Goal: Task Accomplishment & Management: Use online tool/utility

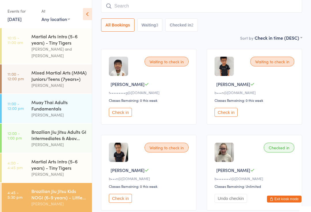
scroll to position [180, 0]
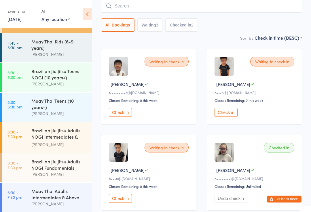
click at [41, 141] on div "Brazilian Jiu Jitsu Adults NOGI Intermediates & Ab..." at bounding box center [59, 134] width 56 height 14
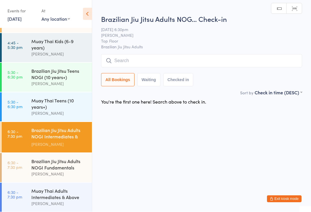
click at [186, 58] on input "search" at bounding box center [201, 60] width 201 height 13
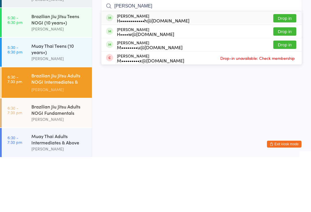
type input "[PERSON_NAME]"
click at [284, 82] on button "Drop in" at bounding box center [284, 86] width 23 height 8
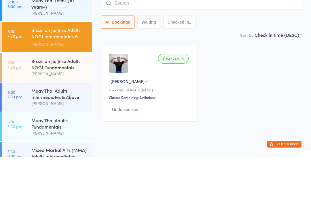
scroll to position [229, 0]
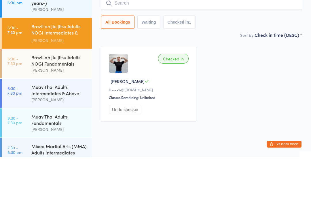
click at [54, 109] on div "Brazilian Jiu Jitsu Adults NOGI Fundamentals" at bounding box center [59, 115] width 56 height 13
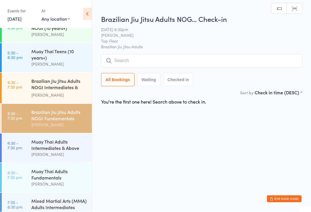
click at [50, 87] on div "Brazilian Jiu Jitsu Adults NOGI Intermediates & Ab..." at bounding box center [59, 85] width 56 height 14
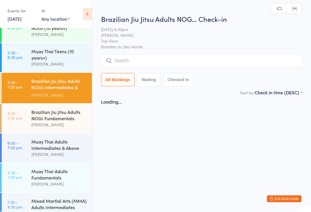
scroll to position [0, 0]
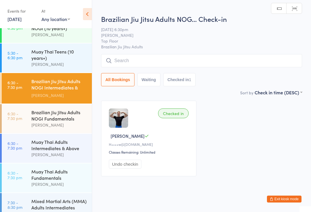
click at [151, 56] on input "search" at bounding box center [201, 60] width 201 height 13
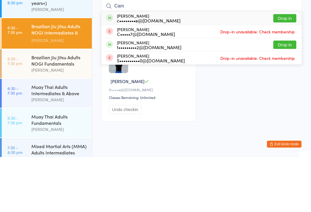
type input "Cam"
click at [286, 69] on button "Drop in" at bounding box center [284, 73] width 23 height 8
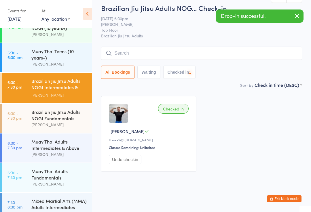
scroll to position [12, 0]
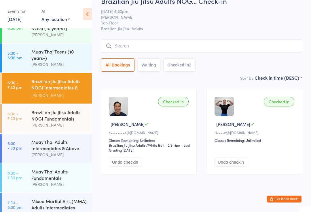
click at [179, 41] on input "search" at bounding box center [201, 45] width 201 height 13
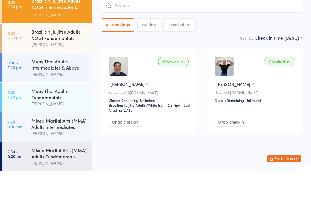
scroll to position [279, 0]
click at [44, 99] on div "Muay Thai Adults Intermediates & Above" at bounding box center [59, 105] width 56 height 13
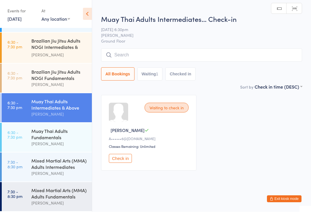
scroll to position [0, 0]
click at [161, 56] on input "search" at bounding box center [201, 55] width 201 height 13
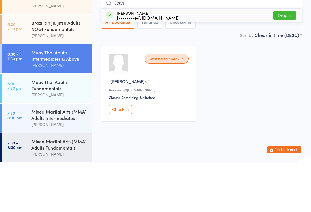
type input "Jcarr"
click at [285, 61] on button "Drop in" at bounding box center [284, 65] width 23 height 8
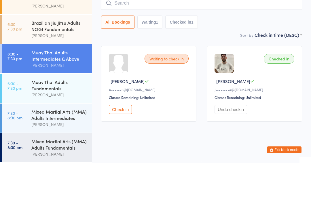
click at [64, 123] on div "Muay Thai Adults Fundamentals [PERSON_NAME]" at bounding box center [61, 137] width 61 height 29
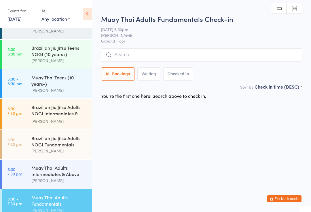
scroll to position [199, 0]
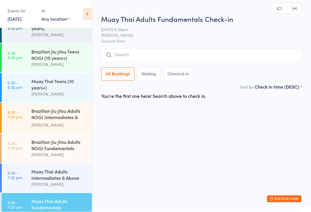
click at [65, 122] on div "Brazilian Jiu Jitsu Adults NOGI Intermediates & Ab..." at bounding box center [59, 115] width 56 height 14
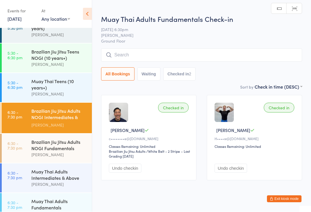
scroll to position [0, 0]
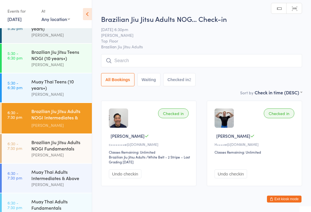
click at [203, 60] on input "search" at bounding box center [201, 60] width 201 height 13
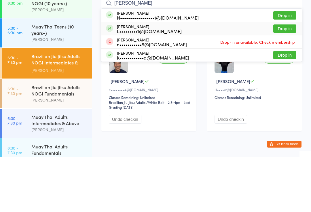
type input "[PERSON_NAME]"
click at [285, 66] on button "Drop in" at bounding box center [284, 70] width 23 height 8
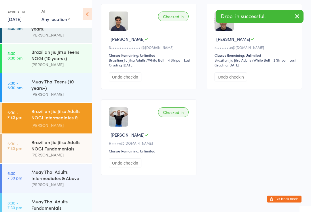
scroll to position [97, 0]
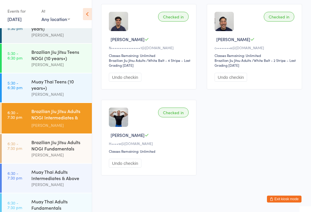
click at [60, 86] on div "Muay Thai Teens (10 years+)" at bounding box center [59, 84] width 56 height 13
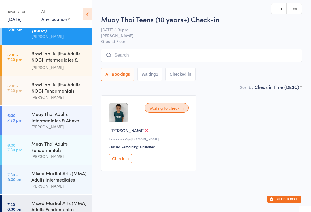
scroll to position [257, 0]
click at [59, 119] on div "Muay Thai Adults Intermediates & Above" at bounding box center [59, 117] width 56 height 13
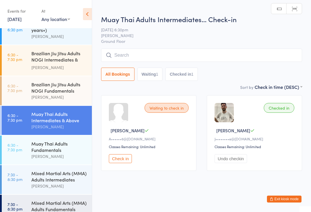
click at [63, 153] on div "Muay Thai Adults Fundamentals" at bounding box center [59, 147] width 56 height 13
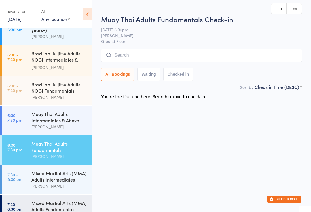
click at [197, 52] on input "search" at bounding box center [201, 55] width 201 height 13
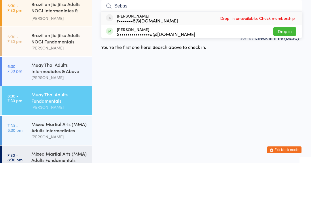
type input "Sebas"
click at [293, 77] on button "Drop in" at bounding box center [284, 81] width 23 height 8
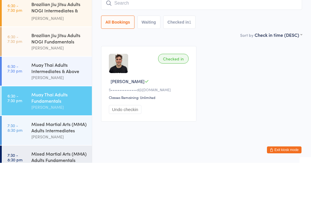
click at [47, 124] on div "[PERSON_NAME]" at bounding box center [59, 127] width 56 height 7
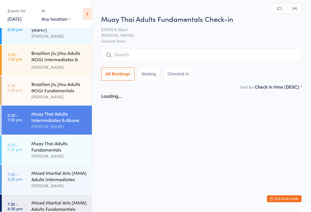
scroll to position [0, 0]
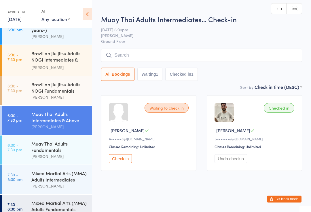
click at [129, 56] on input "search" at bounding box center [201, 55] width 201 height 13
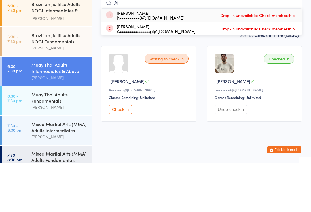
type input "A"
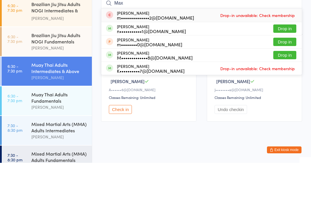
type input "Max"
click at [286, 100] on button "Drop in" at bounding box center [284, 104] width 23 height 8
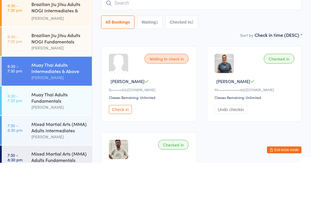
click at [42, 50] on div "Brazilian Jiu Jitsu Adults NOGI Intermediates & Ab..." at bounding box center [59, 57] width 56 height 14
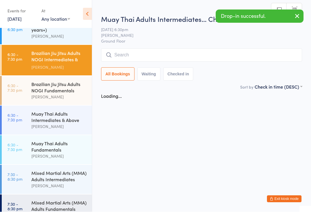
scroll to position [0, 0]
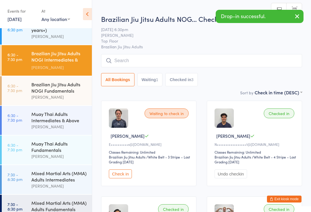
click at [146, 60] on input "search" at bounding box center [201, 60] width 201 height 13
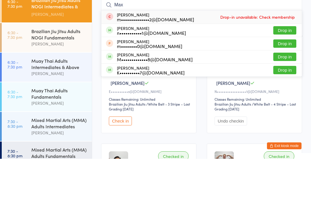
type input "Max"
click at [281, 106] on button "Drop in" at bounding box center [284, 110] width 23 height 8
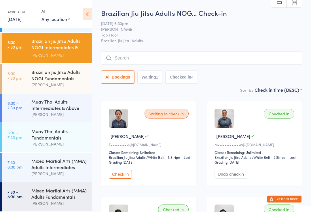
scroll to position [269, 0]
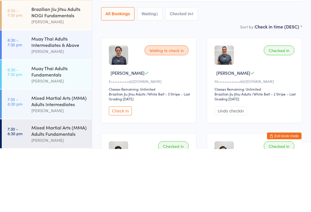
click at [61, 111] on div "[PERSON_NAME]" at bounding box center [59, 114] width 56 height 7
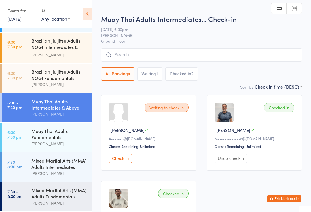
scroll to position [0, 0]
click at [116, 54] on input "search" at bounding box center [201, 54] width 201 height 13
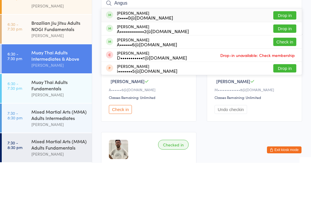
type input "Angus"
click at [290, 74] on button "Drop in" at bounding box center [284, 78] width 23 height 8
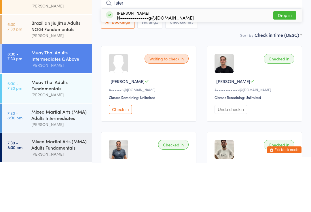
type input "Ister"
click at [284, 61] on button "Drop in" at bounding box center [284, 65] width 23 height 8
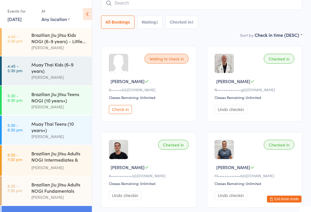
scroll to position [157, 0]
click at [55, 139] on div "[PERSON_NAME]" at bounding box center [59, 136] width 56 height 7
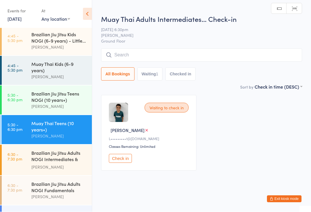
scroll to position [0, 0]
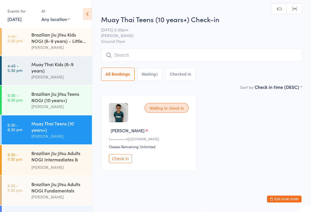
click at [209, 50] on input "search" at bounding box center [201, 55] width 201 height 13
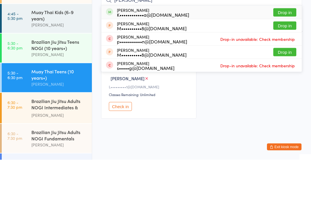
type input "[PERSON_NAME]"
click at [233, 58] on div "[PERSON_NAME] K••••••••••••a@[DOMAIN_NAME] Drop in" at bounding box center [201, 64] width 201 height 13
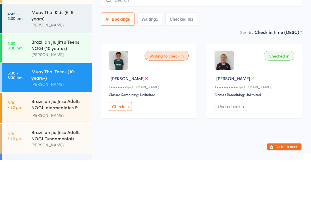
click at [184, 65] on button "Checked in 1" at bounding box center [181, 71] width 33 height 13
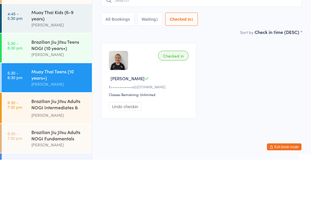
scroll to position [6, 0]
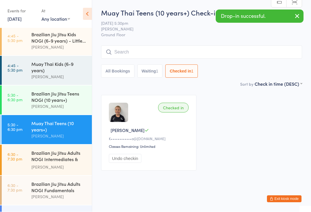
click at [155, 65] on button "Waiting 1" at bounding box center [149, 71] width 25 height 13
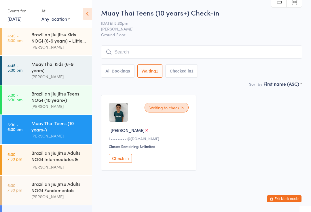
click at [117, 56] on div "All Bookings Waiting 1 Checked in 1" at bounding box center [201, 62] width 201 height 32
click at [117, 68] on button "All Bookings" at bounding box center [117, 71] width 33 height 13
select select "5"
